Goal: Task Accomplishment & Management: Complete application form

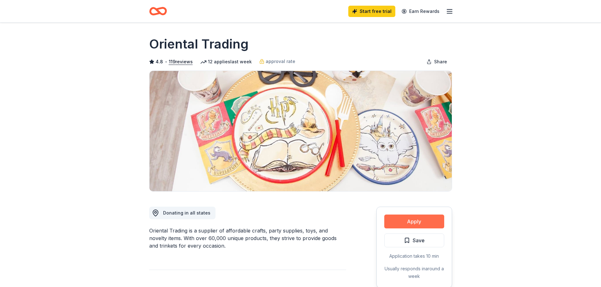
click at [412, 220] on button "Apply" at bounding box center [414, 222] width 60 height 14
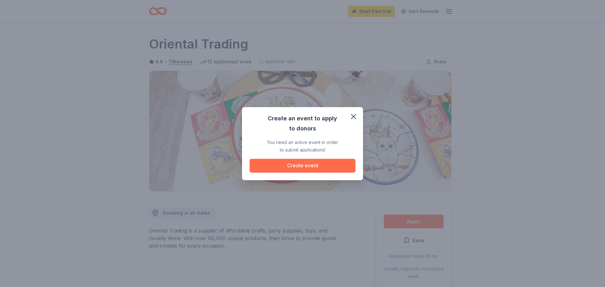
click at [306, 166] on button "Create event" at bounding box center [303, 166] width 106 height 14
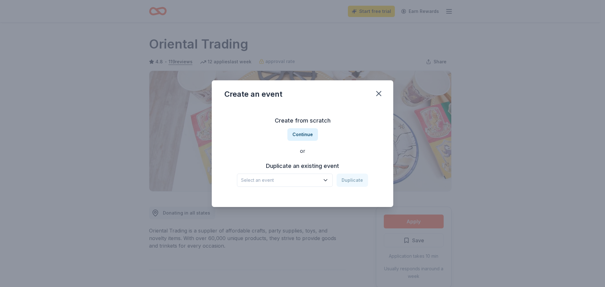
click at [303, 181] on span "Select an event" at bounding box center [280, 181] width 79 height 8
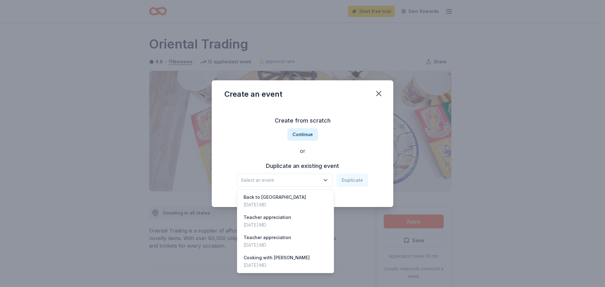
click at [302, 134] on div "Create from scratch Continue or Duplicate an existing event Select an event Dup…" at bounding box center [303, 151] width 156 height 91
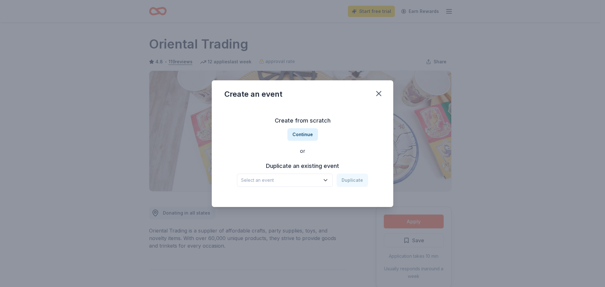
click at [302, 134] on button "Continue" at bounding box center [303, 134] width 31 height 13
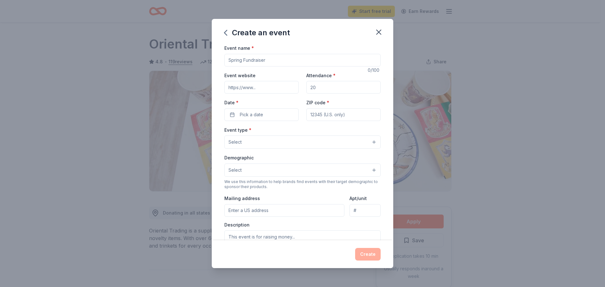
click at [281, 60] on input "Event name *" at bounding box center [303, 60] width 156 height 13
type input "Pride Posse"
click at [331, 85] on input "Attendance *" at bounding box center [344, 87] width 74 height 13
click at [276, 115] on button "Pick a date" at bounding box center [262, 114] width 74 height 13
click at [296, 132] on button "Go to next month" at bounding box center [294, 131] width 9 height 9
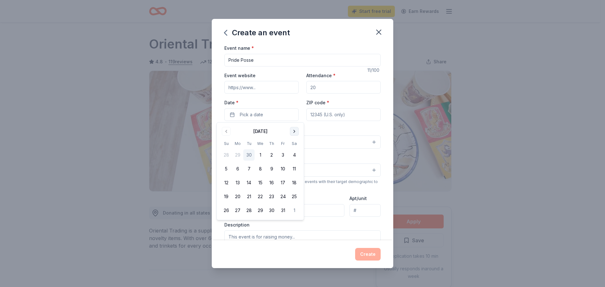
click at [296, 132] on button "Go to next month" at bounding box center [294, 131] width 9 height 9
click at [287, 167] on button "12" at bounding box center [282, 168] width 11 height 11
click at [340, 155] on div "Demographic Select" at bounding box center [303, 165] width 156 height 23
click at [337, 114] on input "ZIP code *" at bounding box center [344, 114] width 74 height 13
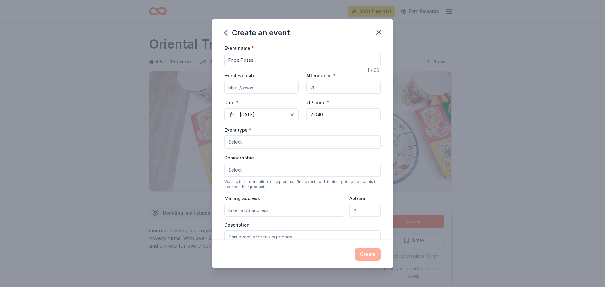
type input "21040"
